Goal: Find specific page/section: Find specific page/section

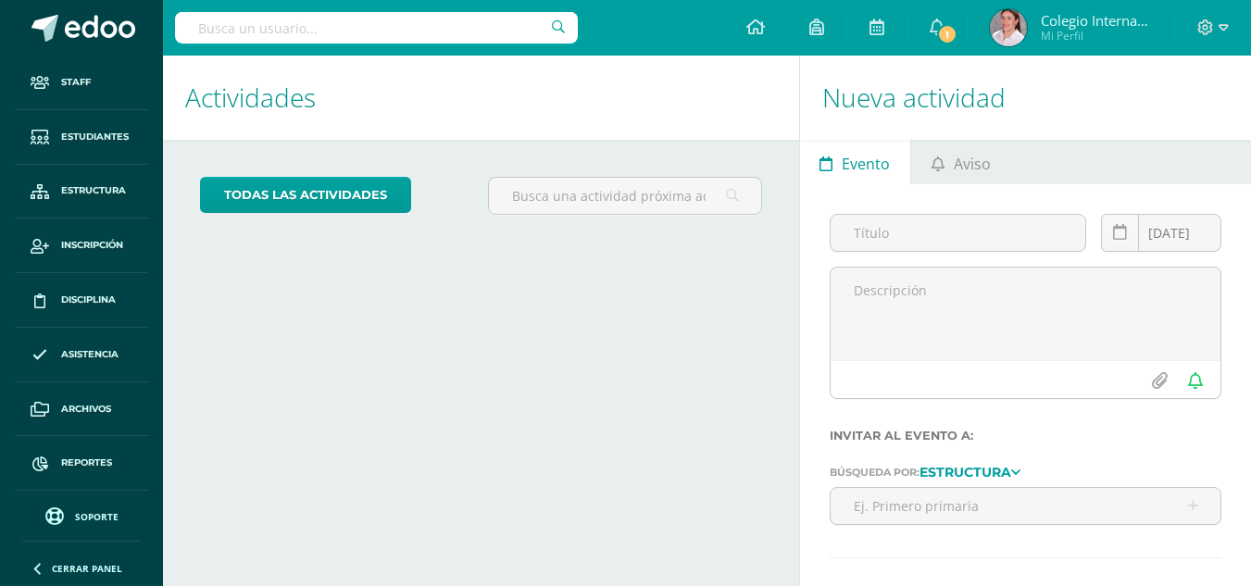
drag, startPoint x: 0, startPoint y: 0, endPoint x: 231, endPoint y: 19, distance: 231.5
click at [231, 19] on input "text" at bounding box center [376, 27] width 403 height 31
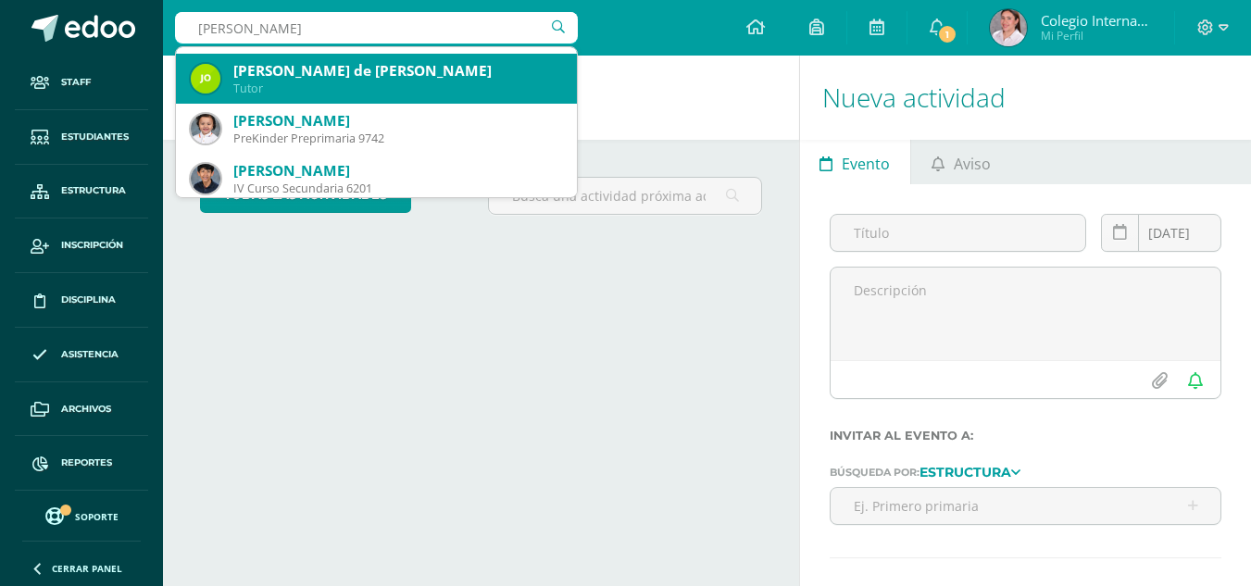
scroll to position [2316, 0]
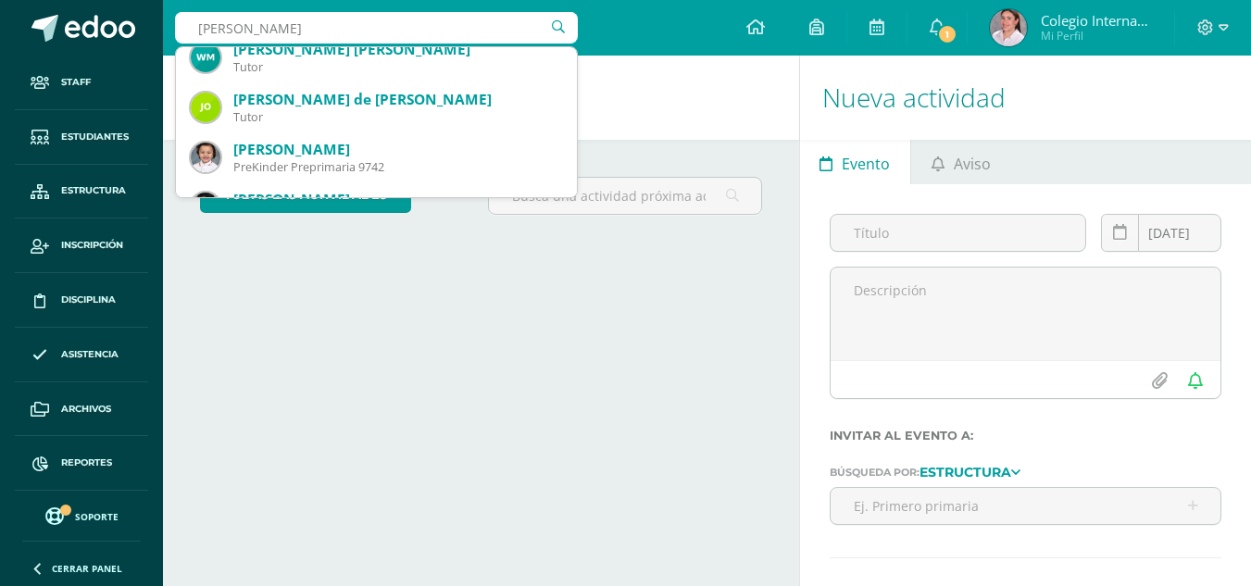
drag, startPoint x: 350, startPoint y: 24, endPoint x: 188, endPoint y: 7, distance: 163.0
click at [188, 7] on div "ALEJANDRO ALEJANDRO Lemus Alejandro Maestro Manuel Alejandro Recinos Morales Tu…" at bounding box center [376, 28] width 403 height 56
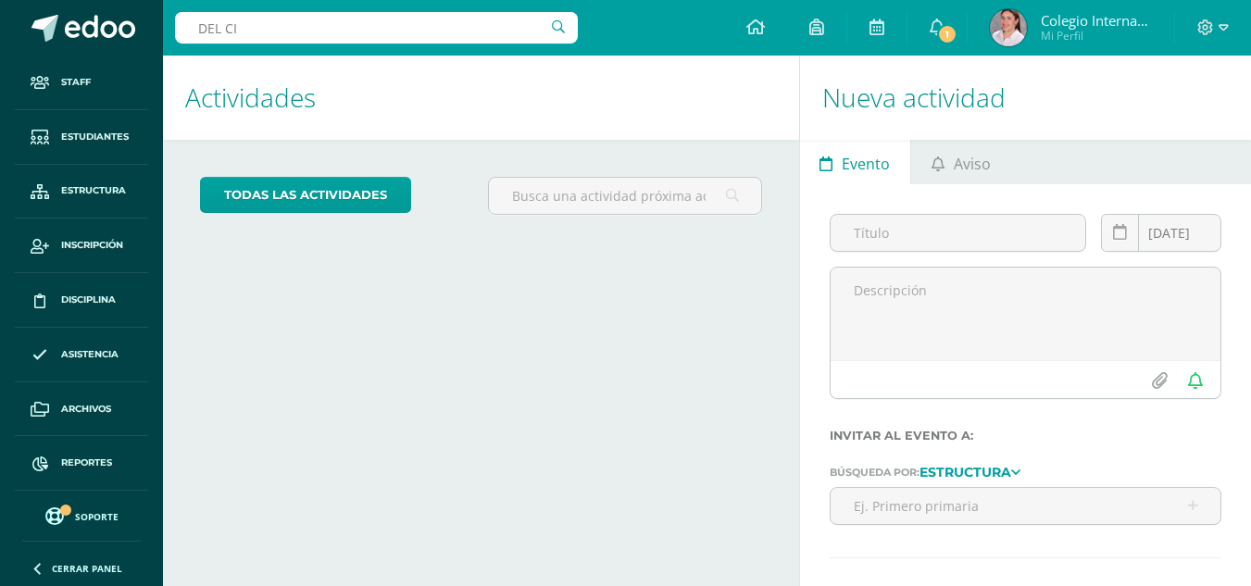
type input "DEL CID"
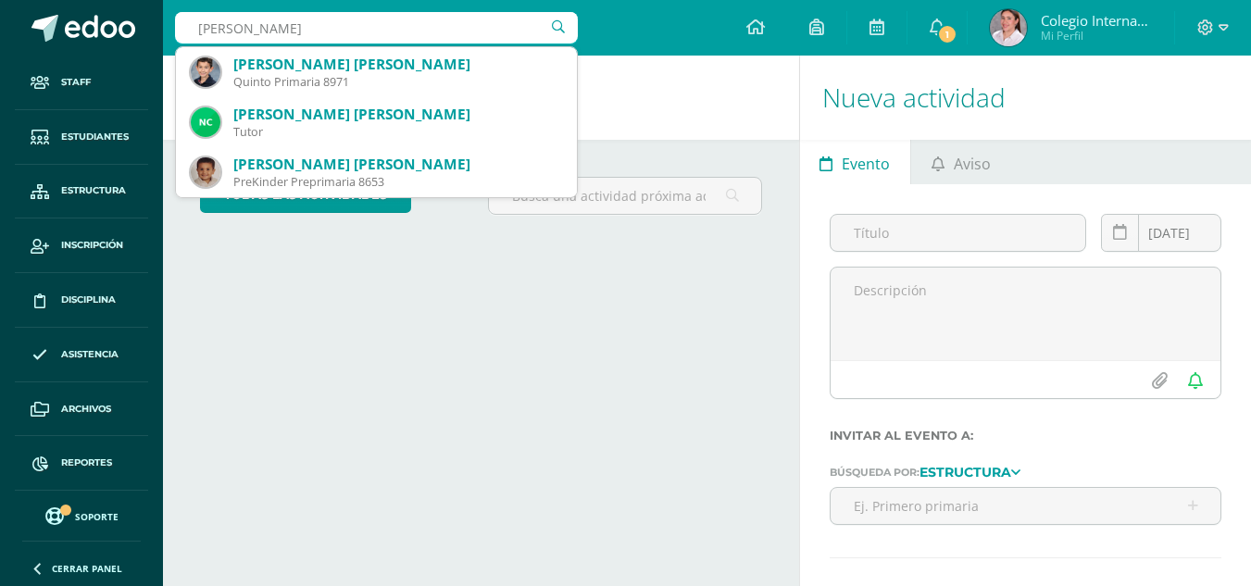
scroll to position [450, 0]
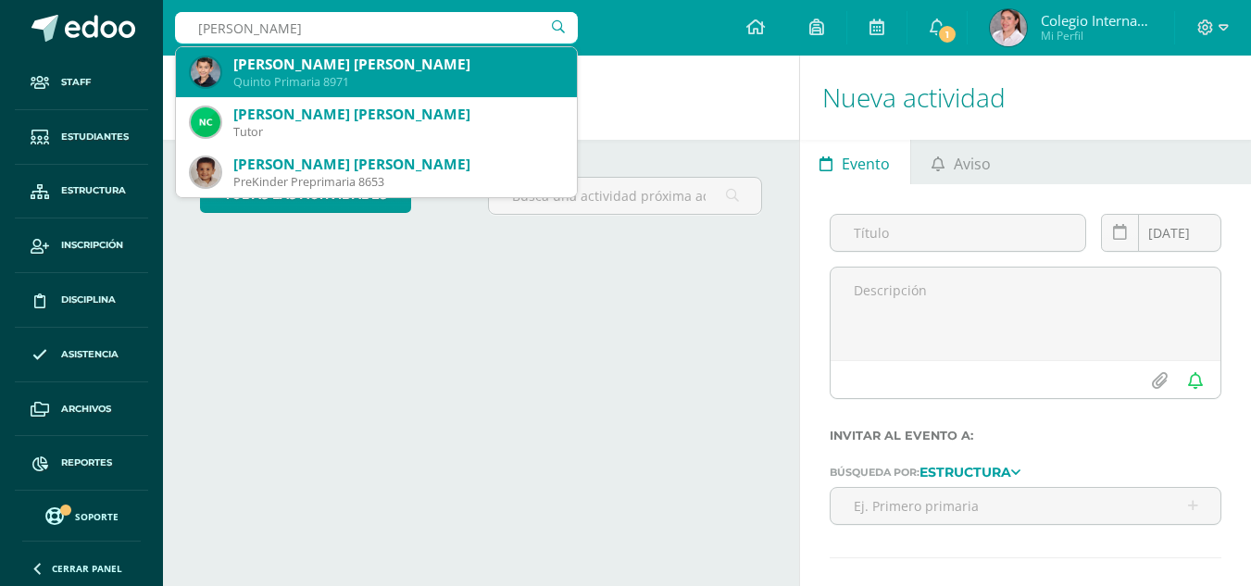
click at [347, 82] on div "Quinto Primaria 8971" at bounding box center [397, 82] width 329 height 16
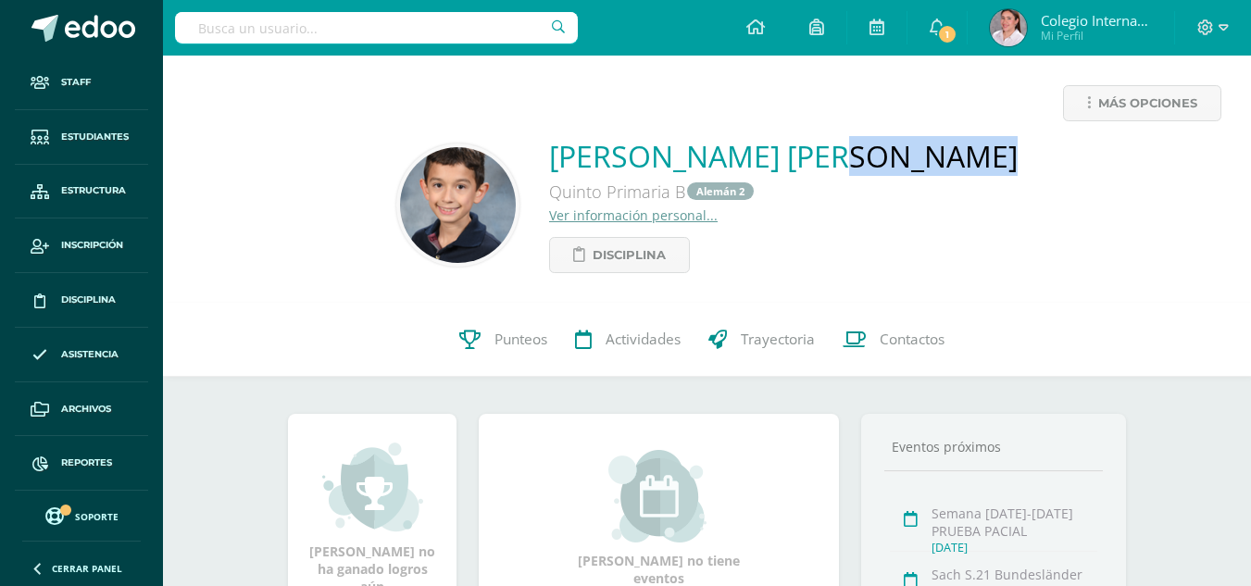
drag, startPoint x: 600, startPoint y: 153, endPoint x: 737, endPoint y: 167, distance: 137.8
click at [737, 167] on div "[PERSON_NAME] [PERSON_NAME] Primaria B Alemán 2 Ver información personal... Dis…" at bounding box center [707, 204] width 1059 height 137
copy link "[PERSON_NAME]"
